Goal: Transaction & Acquisition: Purchase product/service

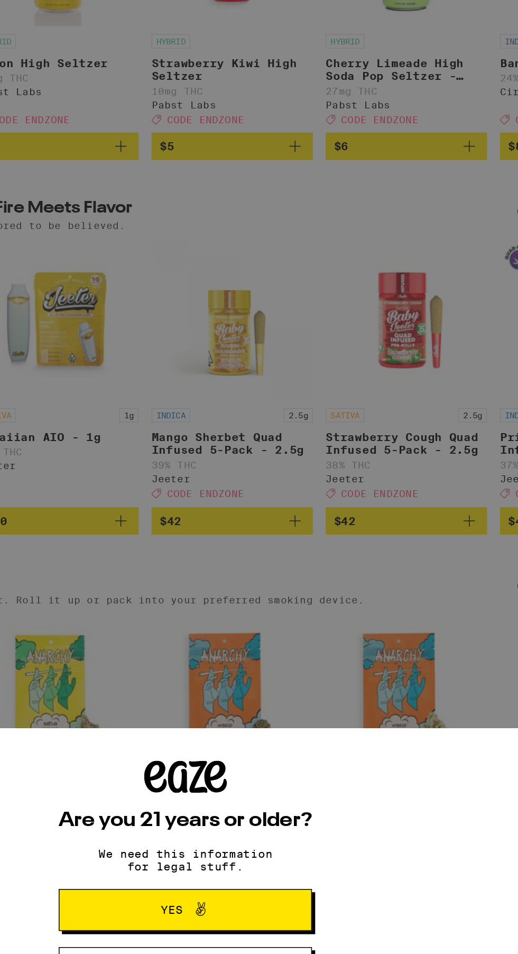
click at [305, 880] on button "Yes" at bounding box center [259, 882] width 166 height 28
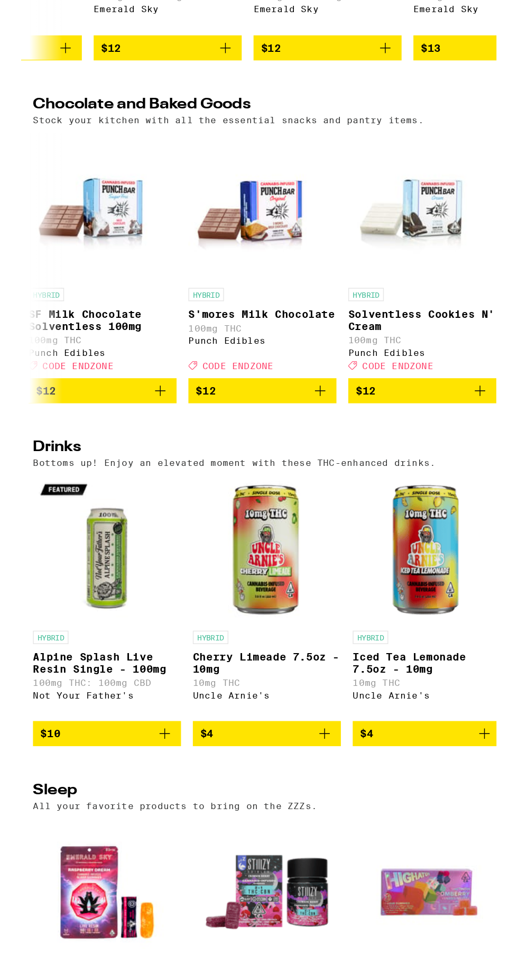
scroll to position [0, 117]
click at [302, 472] on p "Solventless Cookies N' Cream" at bounding box center [287, 463] width 106 height 17
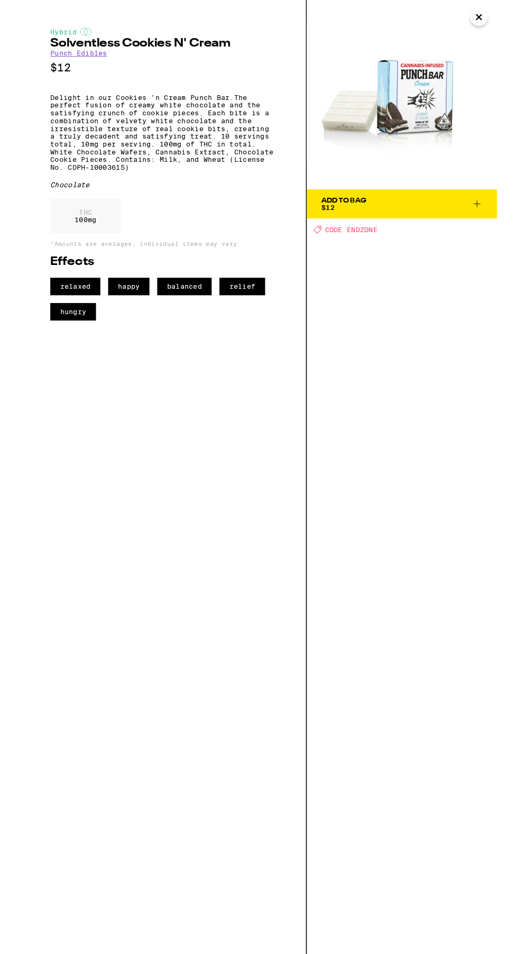
scroll to position [2583, 0]
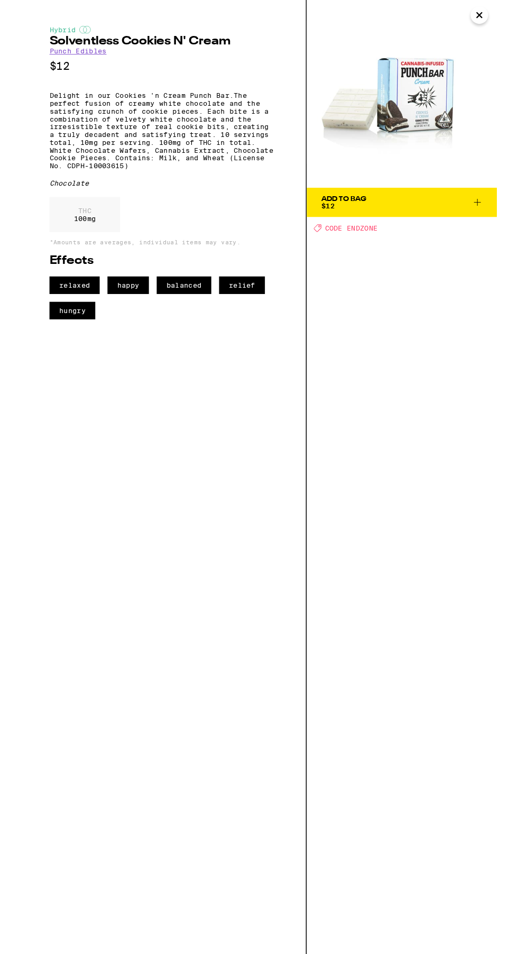
click at [220, 395] on div "Hybrid Solventless Cookies N' Cream Punch Edibles $12 Delight in our Cookies 'n…" at bounding box center [155, 520] width 311 height 1040
click at [498, 20] on icon "Close" at bounding box center [498, 19] width 5 height 5
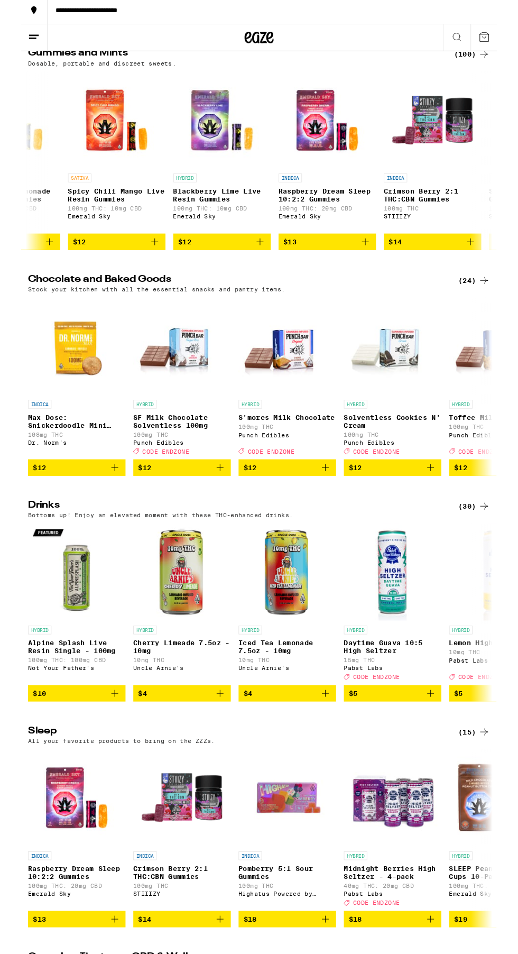
click at [51, 447] on div "INDICA" at bounding box center [61, 442] width 106 height 10
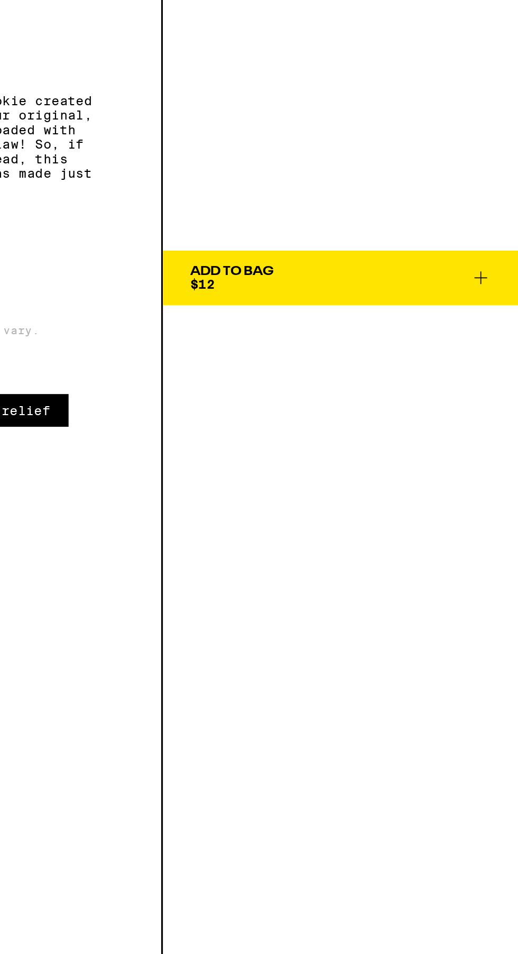
scroll to position [2583, 0]
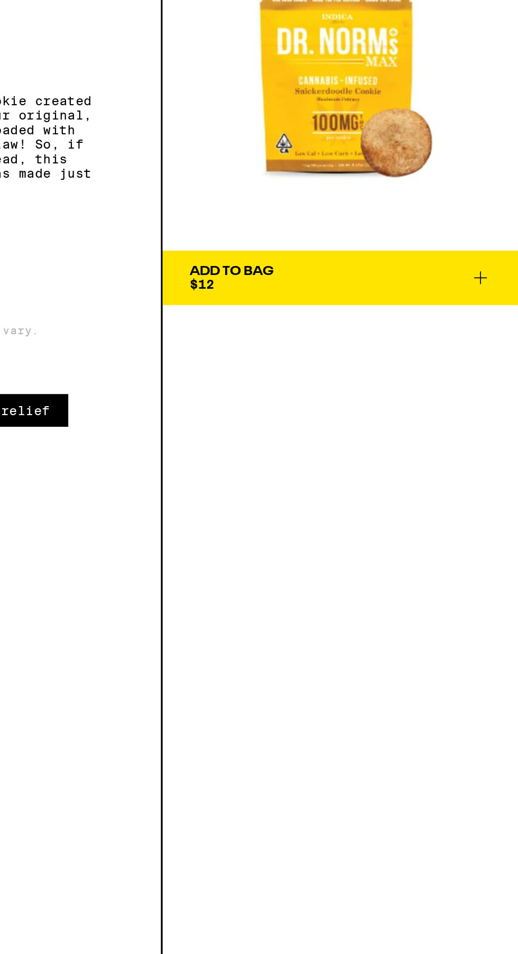
click at [497, 225] on icon at bounding box center [496, 223] width 13 height 13
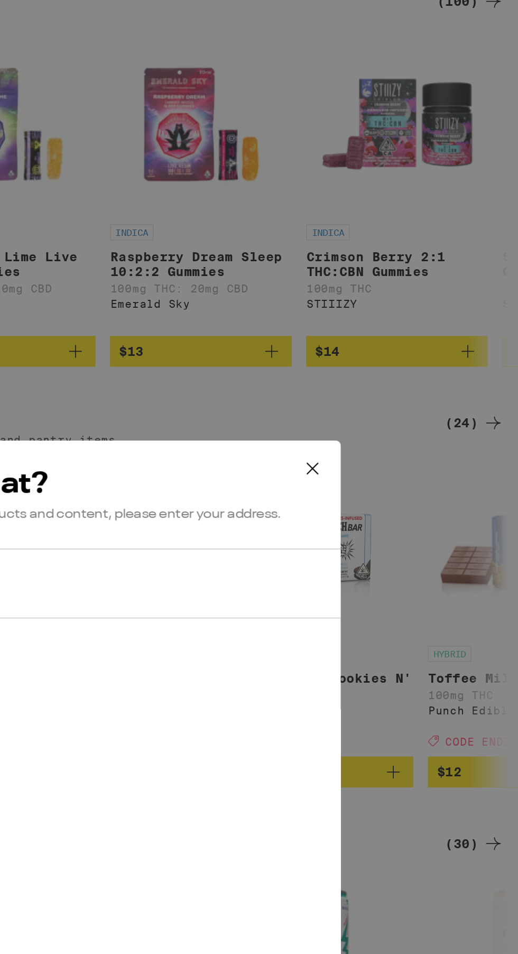
scroll to position [2583, 0]
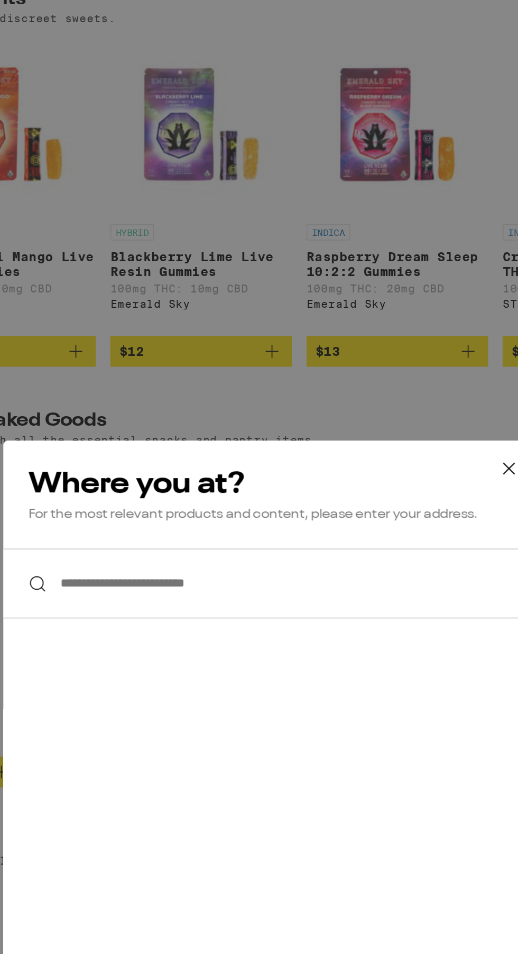
click at [276, 403] on input "**********" at bounding box center [259, 401] width 311 height 41
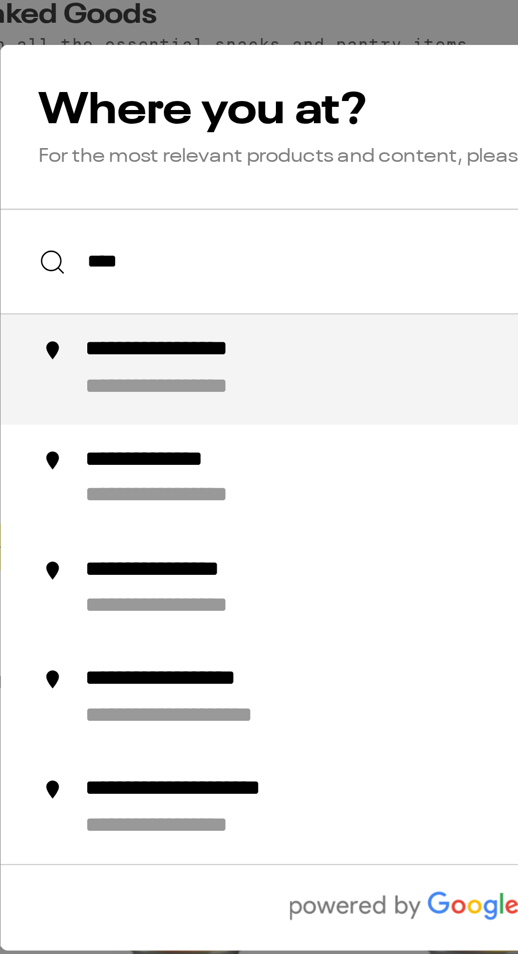
click at [196, 444] on div "**********" at bounding box center [280, 442] width 288 height 25
type input "**********"
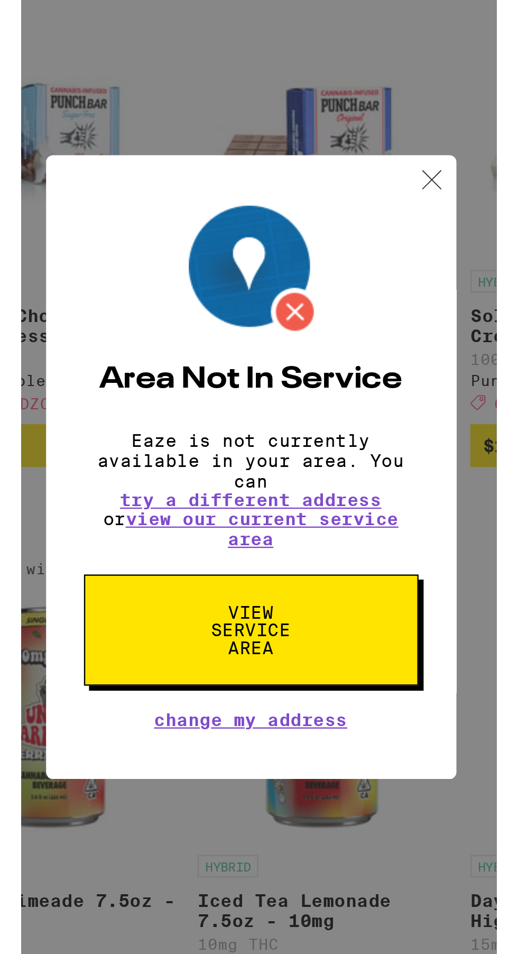
click at [290, 593] on button "View Service Area" at bounding box center [259, 588] width 140 height 47
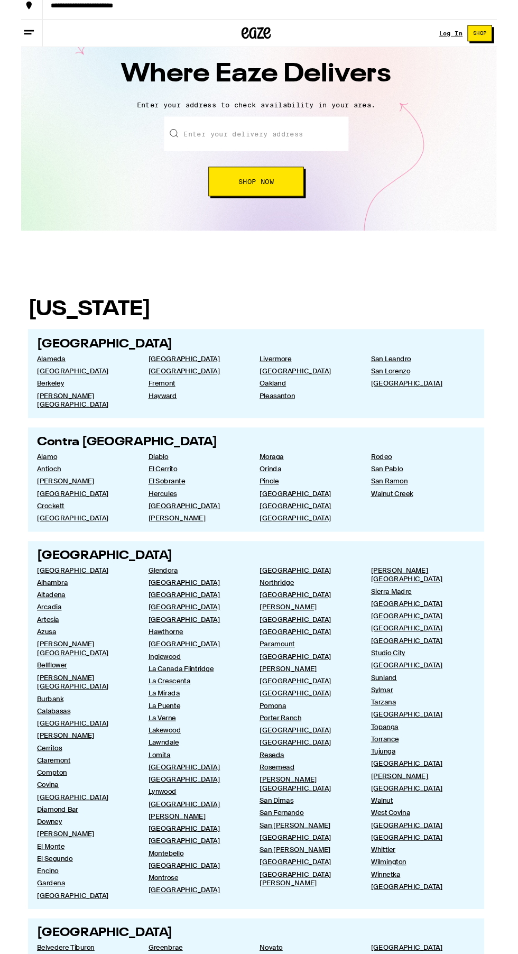
scroll to position [26, 0]
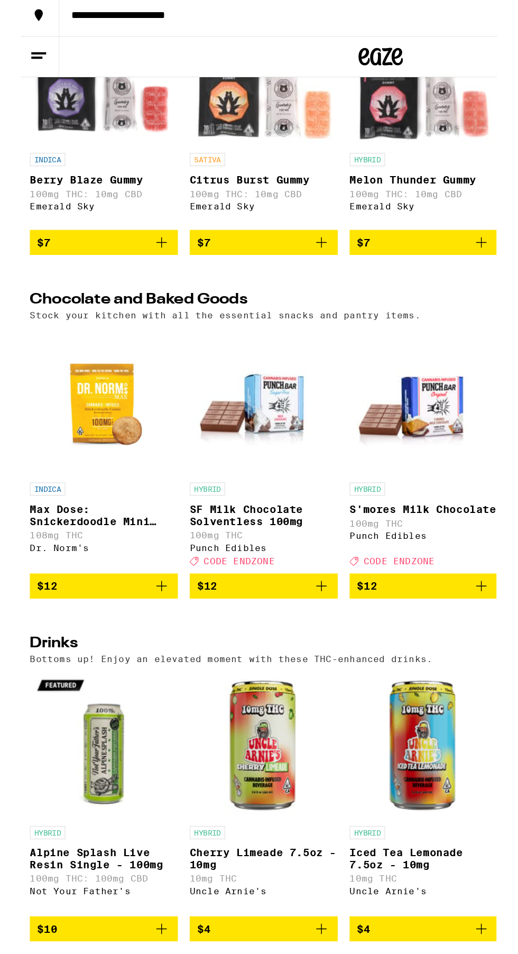
scroll to position [2579, 0]
